Goal: Information Seeking & Learning: Learn about a topic

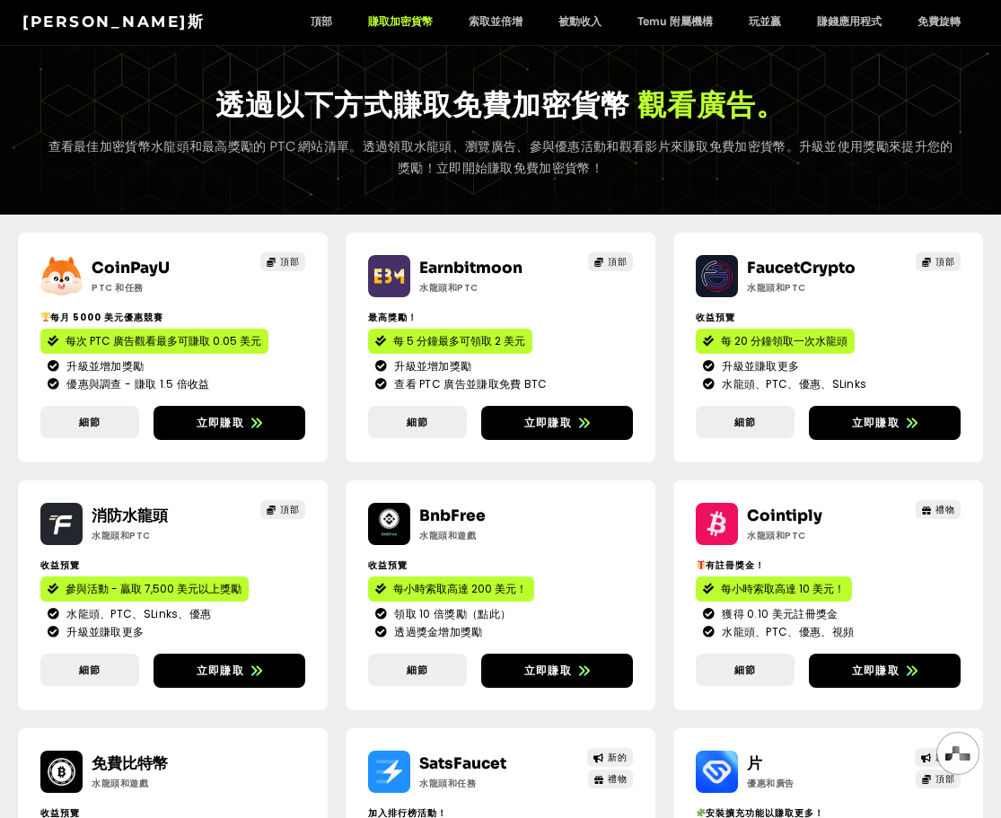
scroll to position [90, 0]
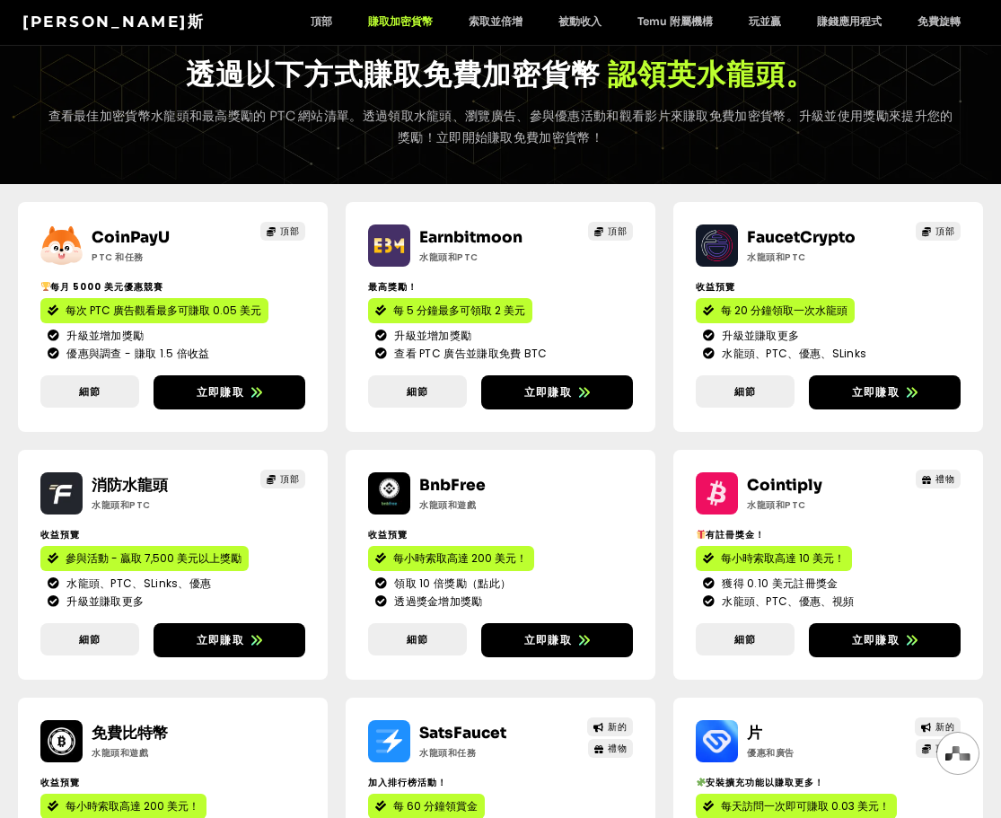
click at [623, 184] on div "CoinPayU ptc 和任務 頂部 每月 5000 美元優惠競賽 每次 PTC 廣告觀看最多可賺取 0.05 美元 升級並增加獎勵 優惠與調查 - 賺取 …" at bounding box center [500, 693] width 965 height 1018
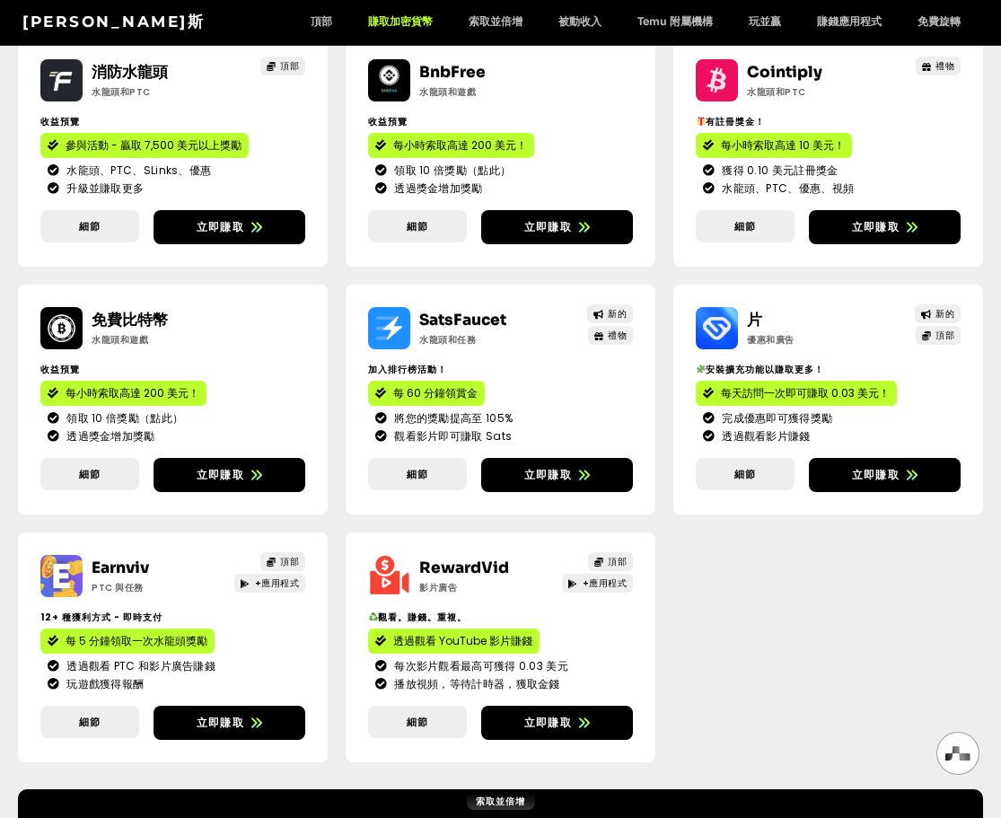
scroll to position [269, 0]
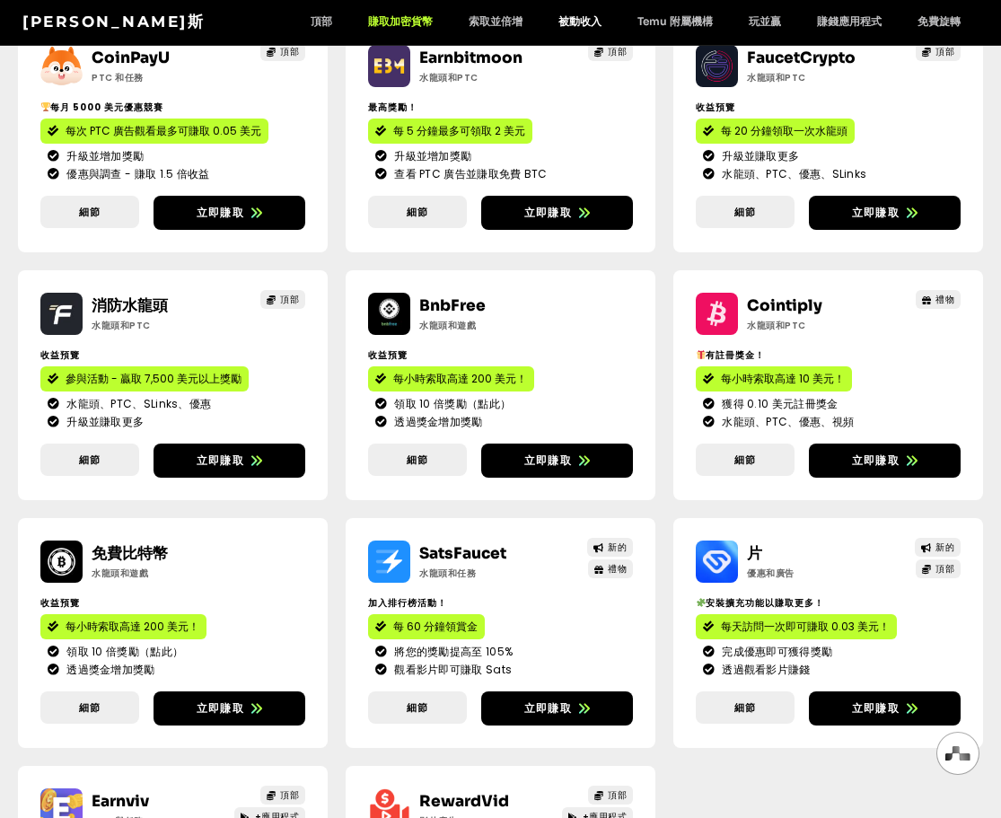
click at [575, 26] on font "被動收入" at bounding box center [579, 20] width 43 height 13
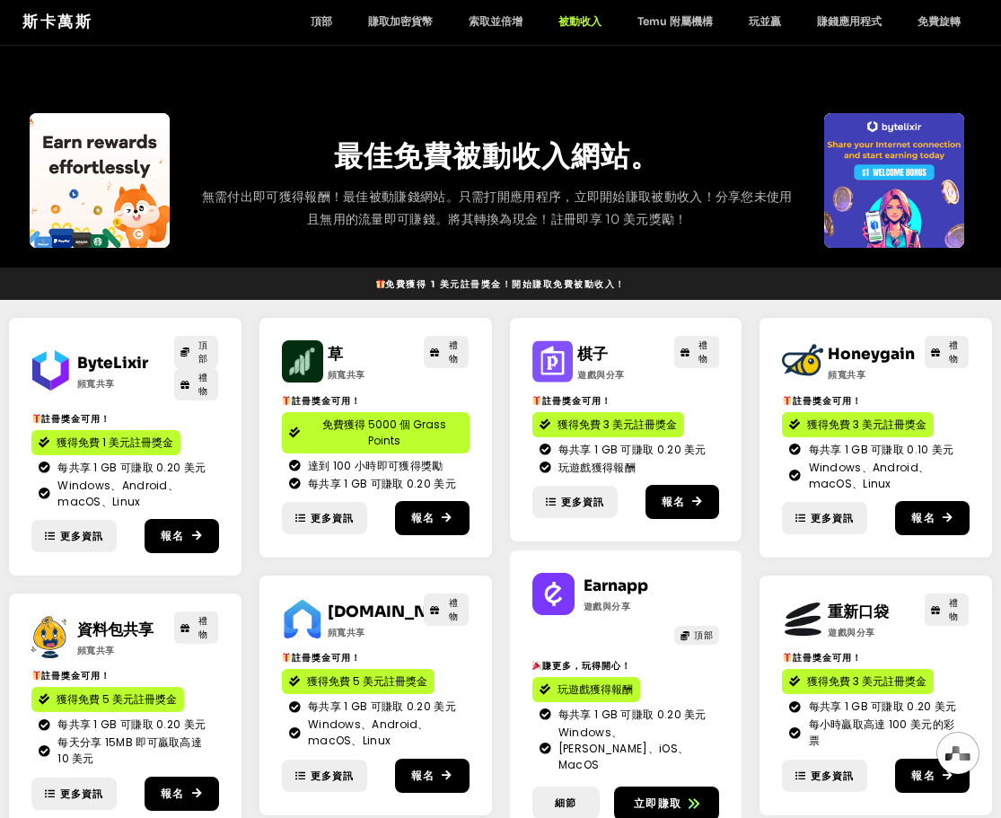
scroll to position [90, 0]
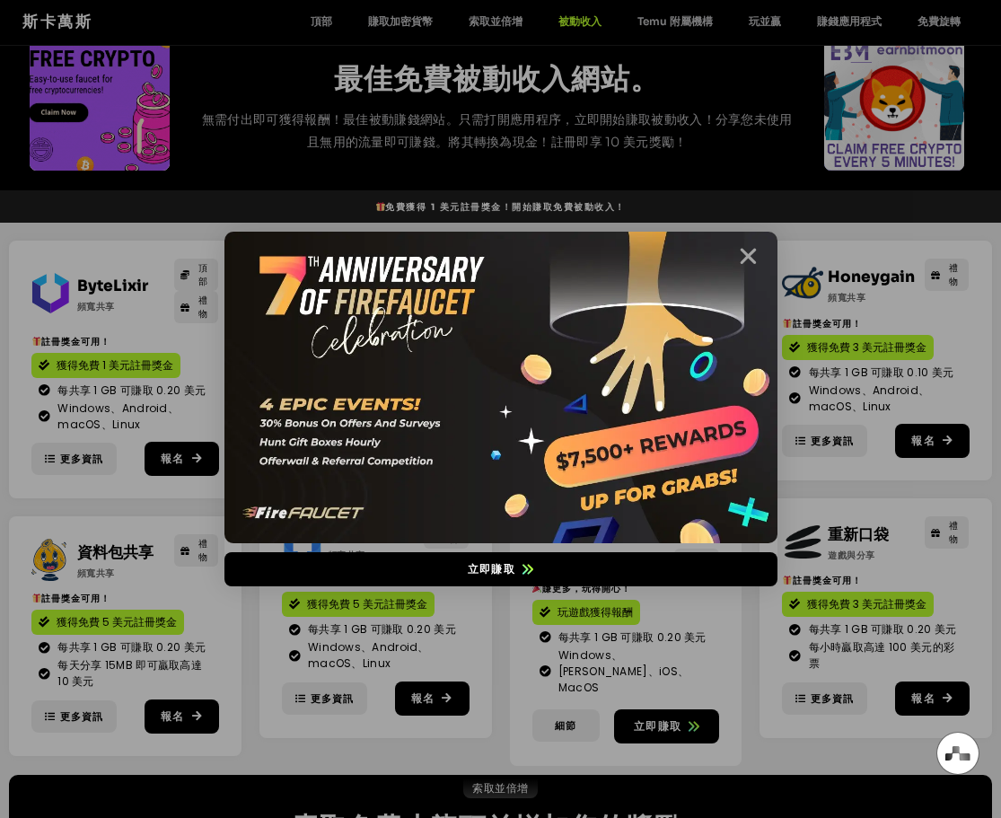
click at [750, 254] on icon "關閉" at bounding box center [748, 256] width 22 height 22
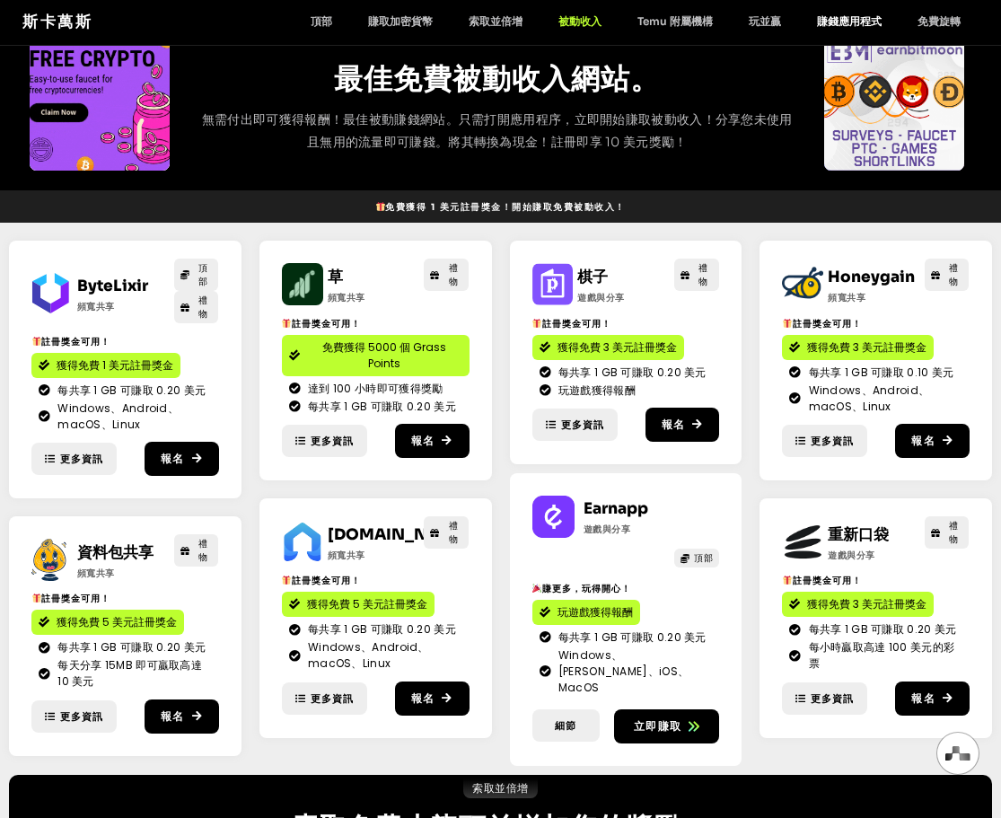
click at [852, 22] on font "賺錢應用程式" at bounding box center [849, 20] width 65 height 13
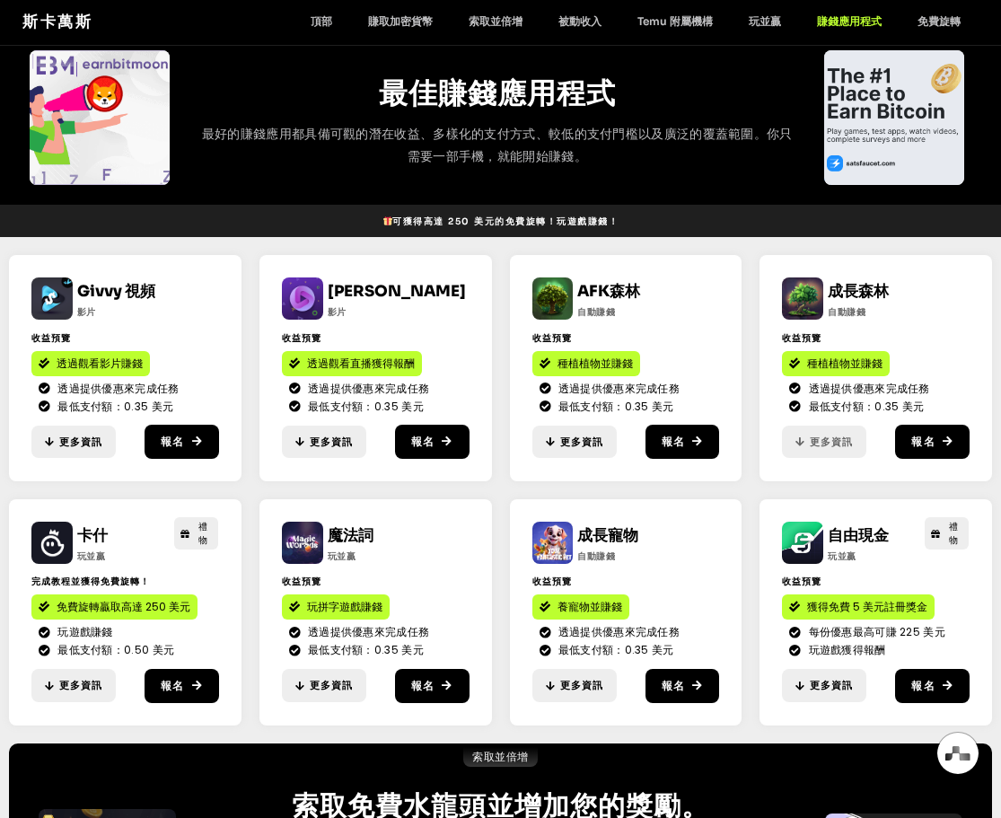
scroll to position [180, 0]
